Goal: Go to known website: Access a specific website the user already knows

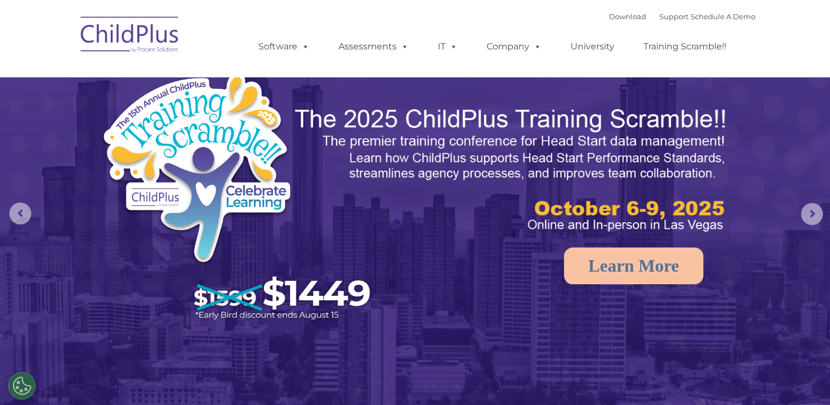
select select "MEDIUM"
click at [814, 217] on rs-arrow at bounding box center [812, 214] width 22 height 22
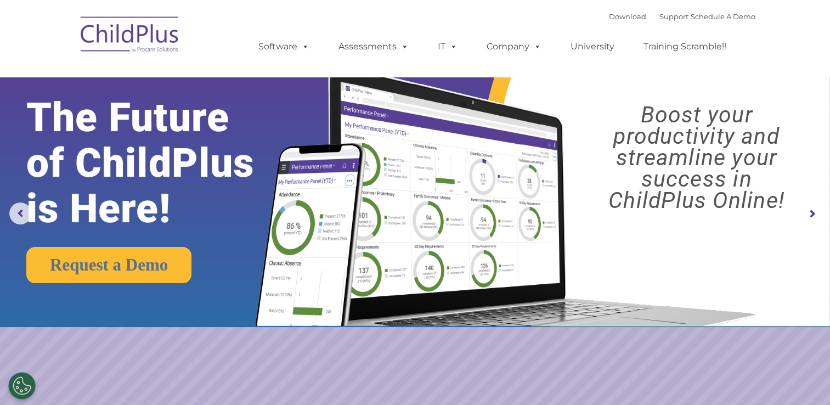
click at [814, 217] on rs-arrow at bounding box center [812, 214] width 22 height 22
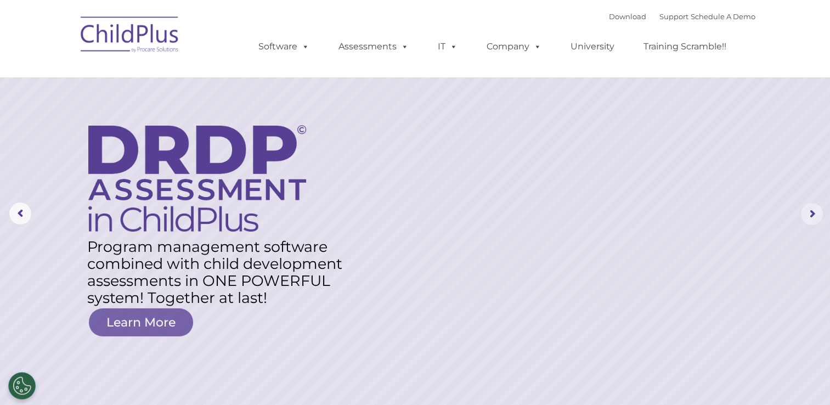
click at [814, 217] on rs-arrow at bounding box center [812, 214] width 22 height 22
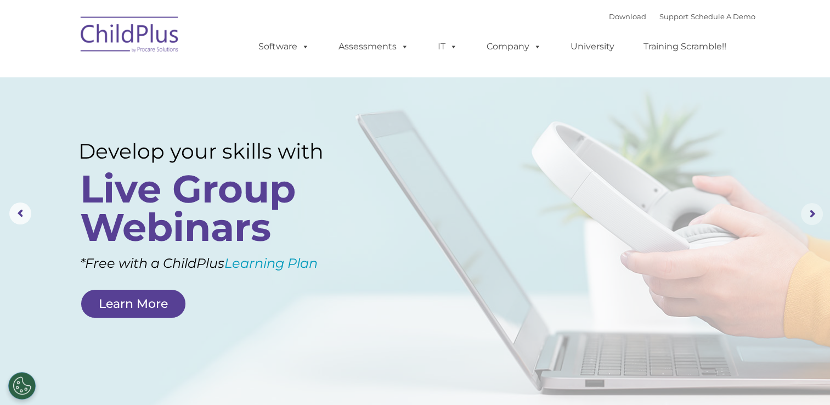
click at [814, 217] on rs-arrow at bounding box center [812, 214] width 22 height 22
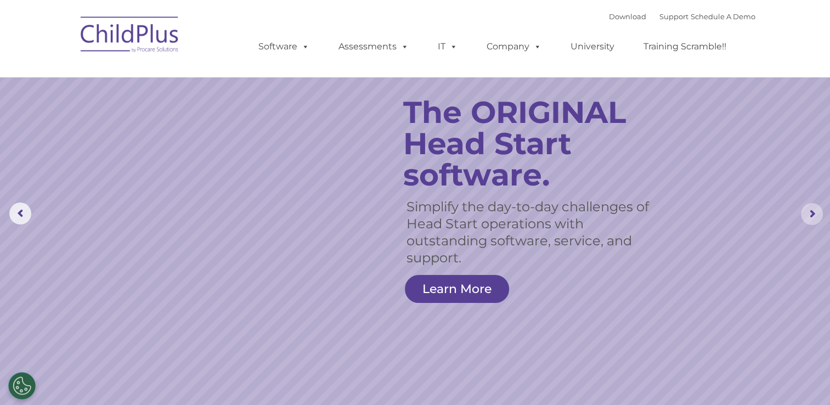
click at [814, 217] on rs-arrow at bounding box center [812, 214] width 22 height 22
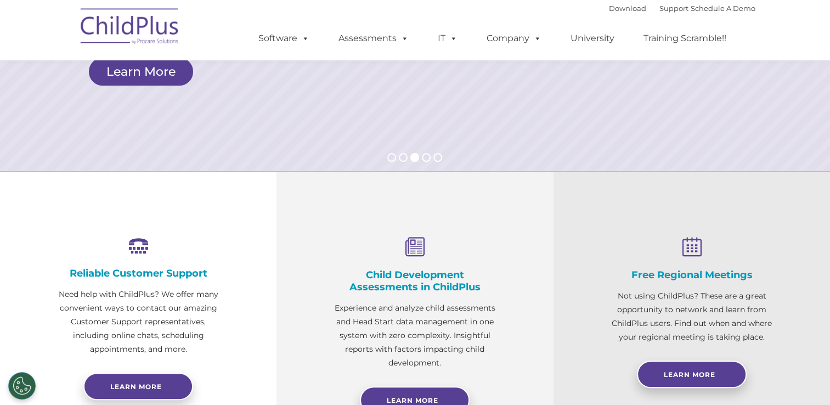
scroll to position [366, 0]
